Goal: Transaction & Acquisition: Purchase product/service

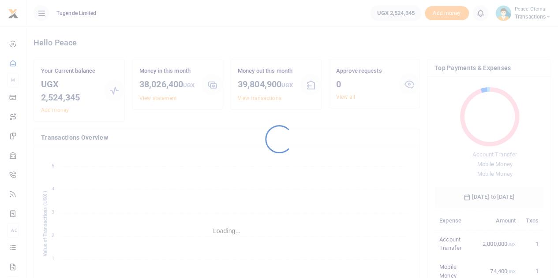
scroll to position [117, 102]
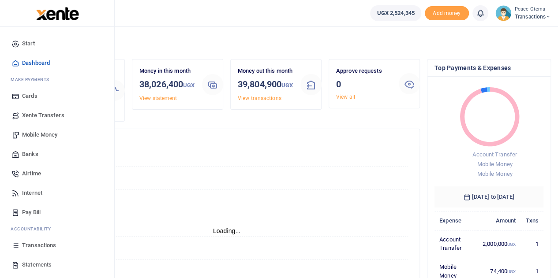
click at [35, 246] on span "Transactions" at bounding box center [39, 245] width 34 height 9
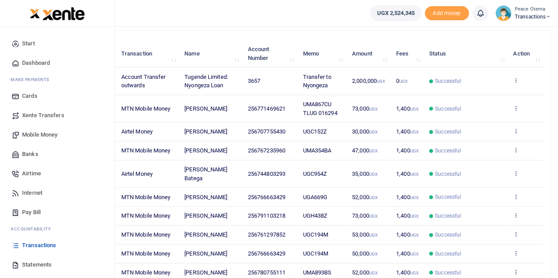
scroll to position [97, 0]
click at [30, 266] on span "Statements" at bounding box center [37, 265] width 30 height 9
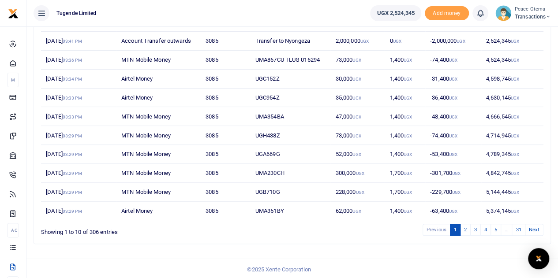
scroll to position [109, 0]
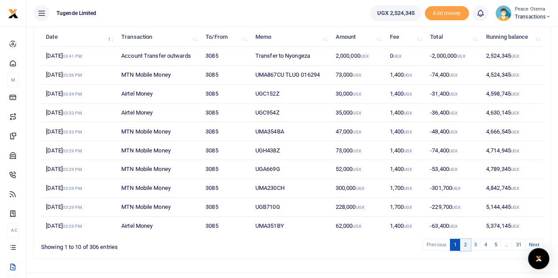
click at [467, 239] on link "2" at bounding box center [465, 245] width 11 height 12
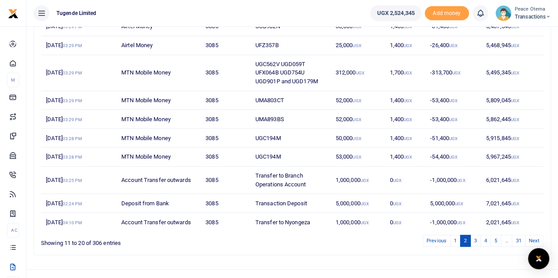
scroll to position [142, 0]
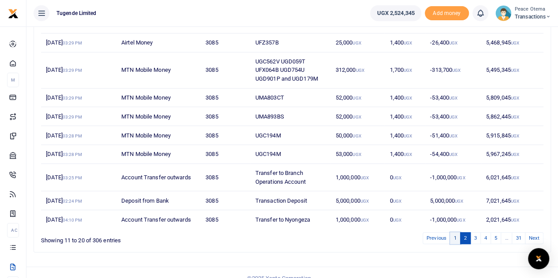
click at [456, 236] on link "1" at bounding box center [455, 238] width 11 height 12
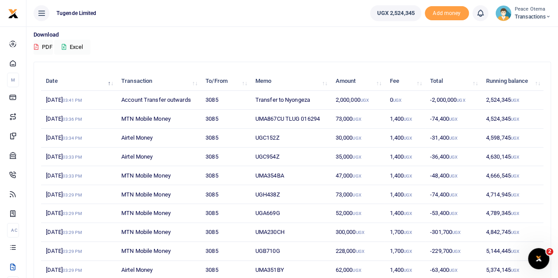
scroll to position [0, 0]
click at [420, 121] on td "1,400 UGX" at bounding box center [405, 119] width 41 height 19
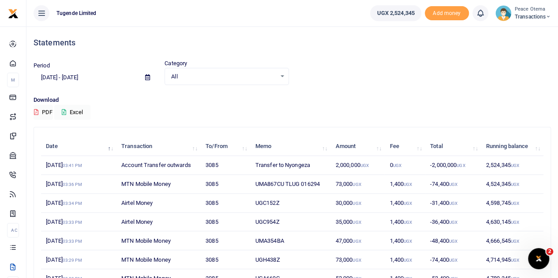
scroll to position [0, 0]
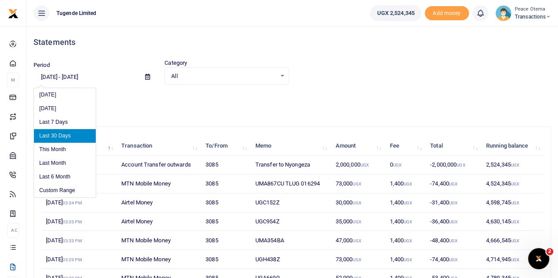
click at [46, 75] on input "07/24/2025 - 08/22/2025" at bounding box center [86, 77] width 105 height 15
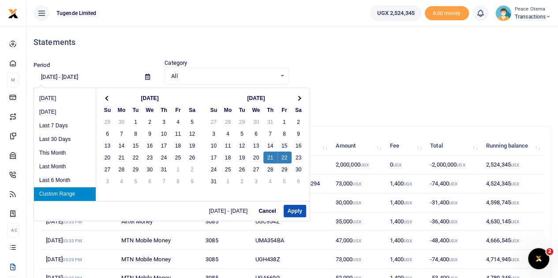
type input "08/21/2025 - 08/22/2025"
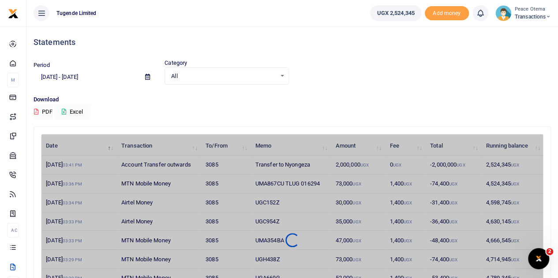
click at [120, 63] on div "Period 08/21/2025 - 08/22/2025" at bounding box center [95, 73] width 131 height 24
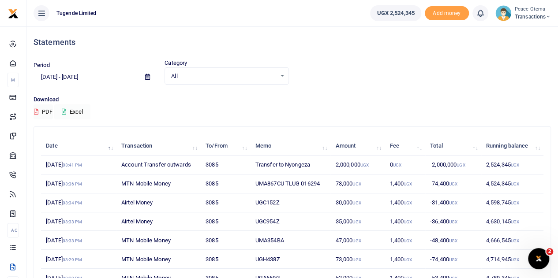
click at [63, 111] on icon at bounding box center [64, 112] width 4 height 6
click at [238, 32] on div "Statements" at bounding box center [292, 42] width 517 height 33
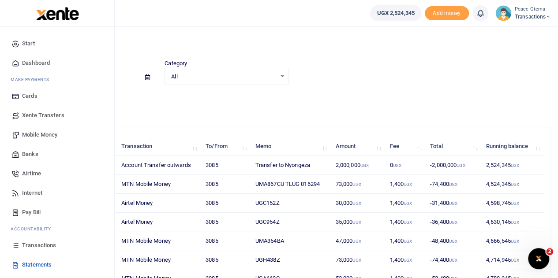
click at [30, 116] on span "Xente Transfers" at bounding box center [43, 115] width 42 height 9
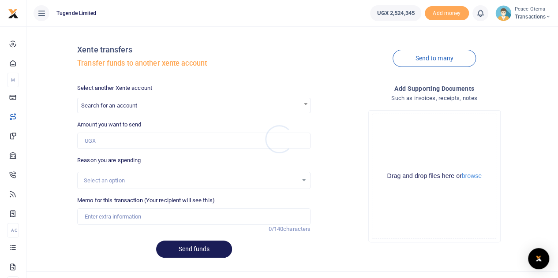
click at [138, 110] on div at bounding box center [279, 139] width 558 height 278
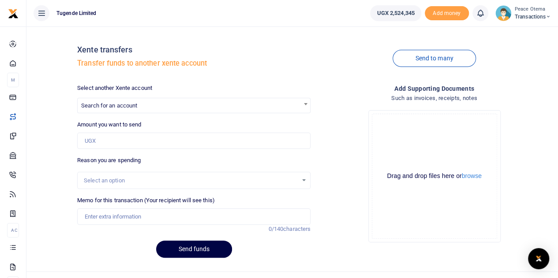
click at [128, 107] on span "Search for an account" at bounding box center [109, 105] width 56 height 7
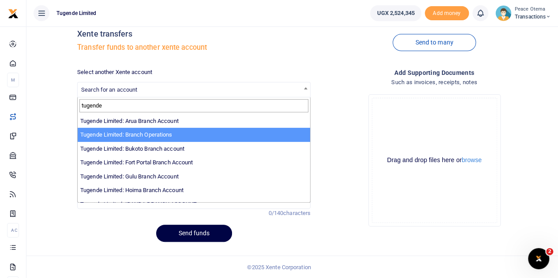
type input "tugende"
select select "4024"
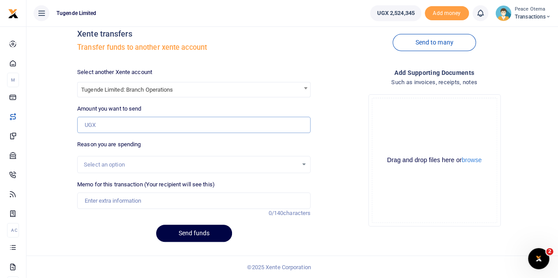
click at [105, 122] on input "Amount you want to send" at bounding box center [193, 125] width 233 height 17
type input "500,000"
click at [115, 198] on input "Memo for this transaction (Your recipient will see this)" at bounding box center [193, 201] width 233 height 17
type input "Transfer to Branch Operations Account"
click at [187, 231] on button "Send funds" at bounding box center [194, 233] width 76 height 17
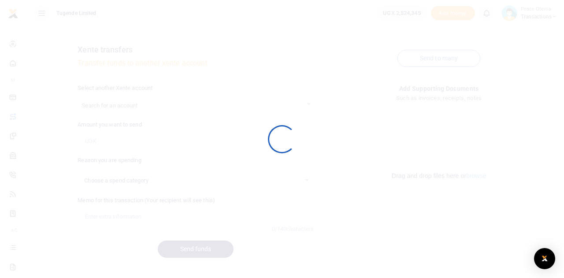
select select
